Goal: Find specific page/section: Find specific page/section

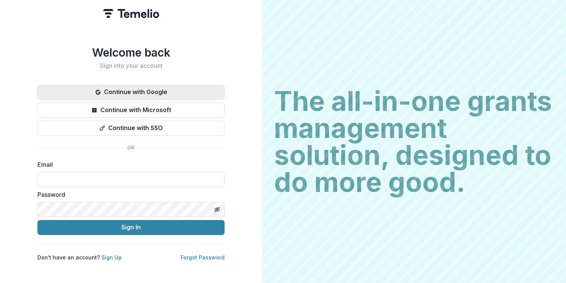
click at [172, 86] on button "Continue with Google" at bounding box center [130, 92] width 187 height 15
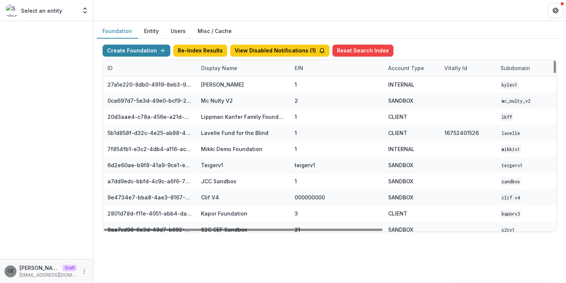
click at [212, 67] on div "Display Name" at bounding box center [218, 68] width 45 height 8
click at [227, 85] on input at bounding box center [243, 85] width 90 height 12
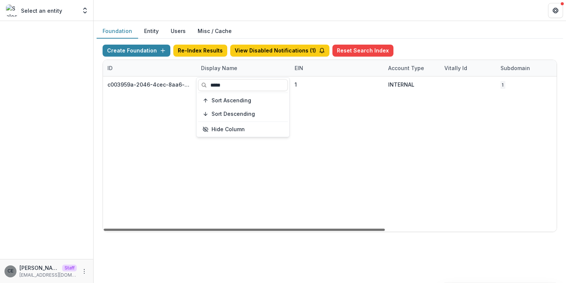
type input "*****"
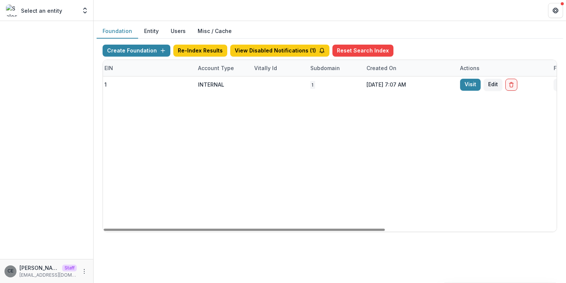
drag, startPoint x: 362, startPoint y: 229, endPoint x: 473, endPoint y: 217, distance: 111.8
click at [385, 229] on div at bounding box center [244, 229] width 281 height 2
click at [471, 82] on link "Visit" at bounding box center [473, 85] width 21 height 12
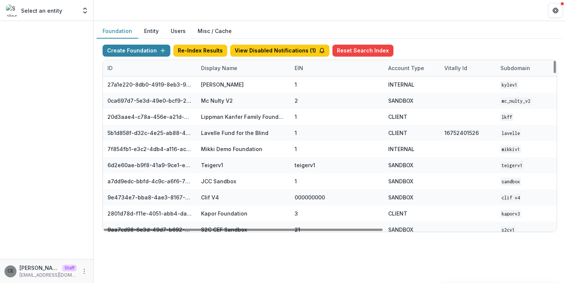
click at [229, 72] on div "Display Name" at bounding box center [243, 68] width 94 height 16
click at [235, 82] on input at bounding box center [243, 85] width 90 height 12
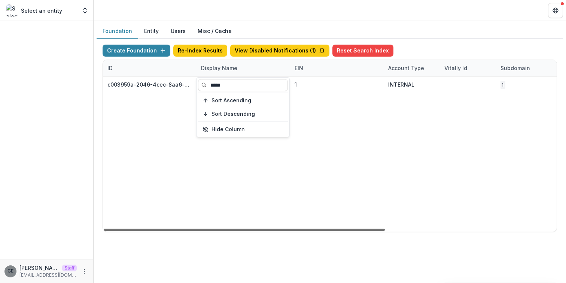
type input "*****"
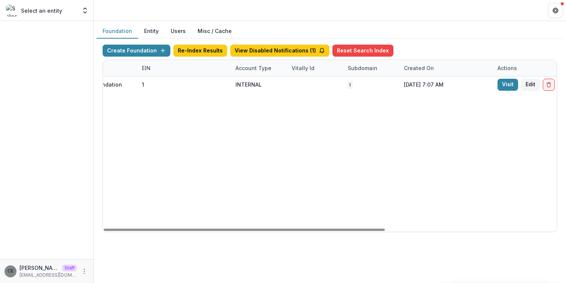
drag, startPoint x: 377, startPoint y: 229, endPoint x: 471, endPoint y: 204, distance: 97.5
click at [472, 219] on div "ID Display Name EIN Account Type Vitally Id Subdomain Created on Actions Featur…" at bounding box center [330, 145] width 454 height 171
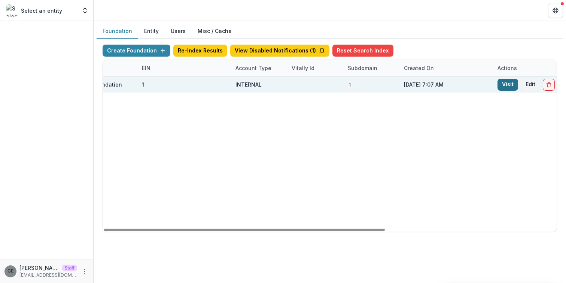
click at [508, 87] on link "Visit" at bounding box center [507, 85] width 21 height 12
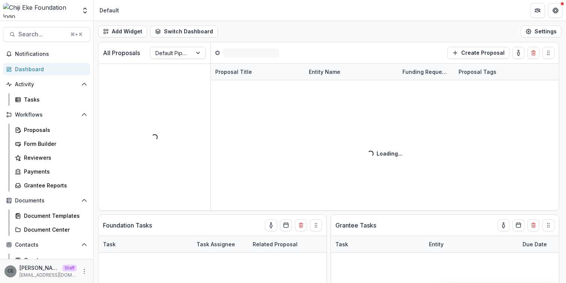
scroll to position [5, 0]
